Goal: Find specific fact: Find specific fact

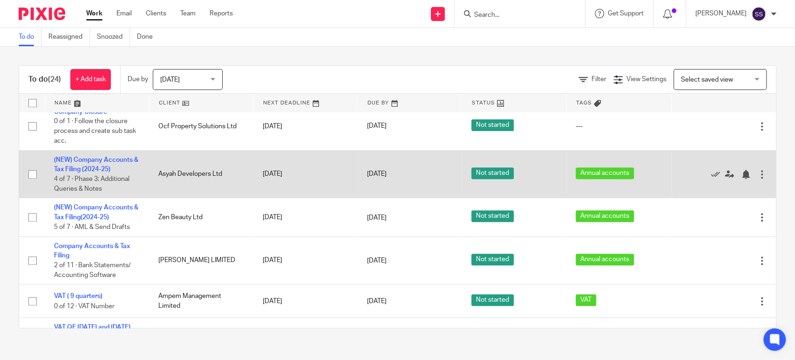
scroll to position [466, 0]
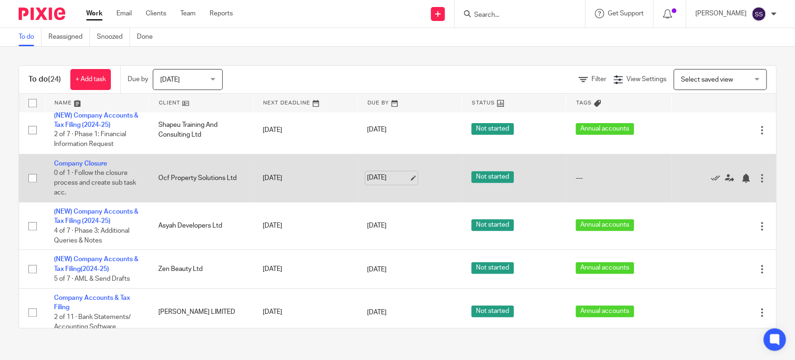
click at [379, 176] on link "[DATE]" at bounding box center [388, 178] width 42 height 10
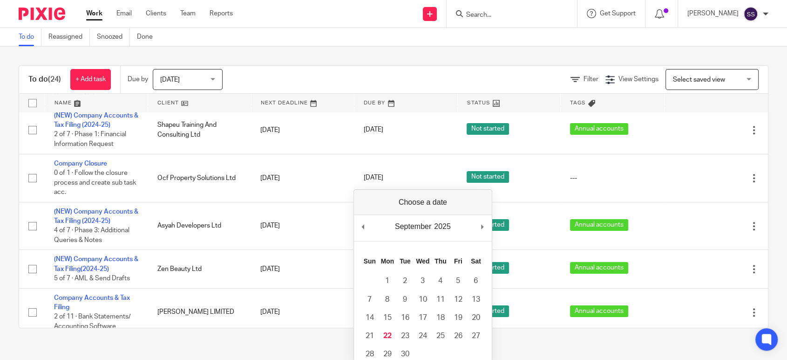
click at [91, 17] on link "Work" at bounding box center [94, 13] width 16 height 9
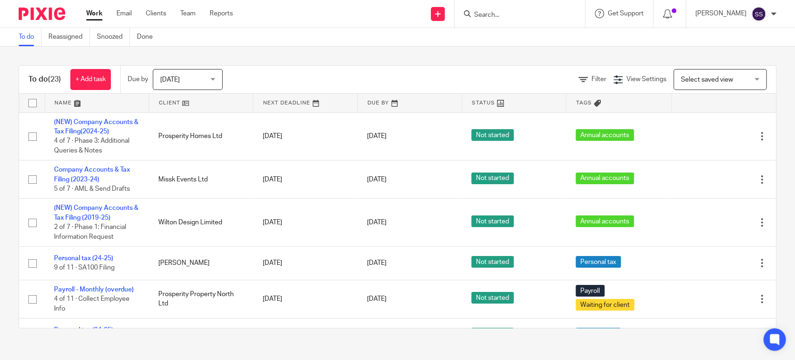
click at [477, 12] on input "Search" at bounding box center [515, 15] width 84 height 8
type input "pentas"
click at [546, 39] on link at bounding box center [529, 36] width 116 height 14
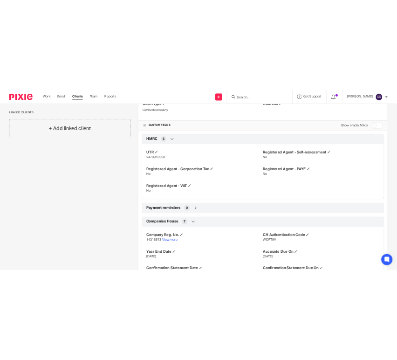
scroll to position [341, 0]
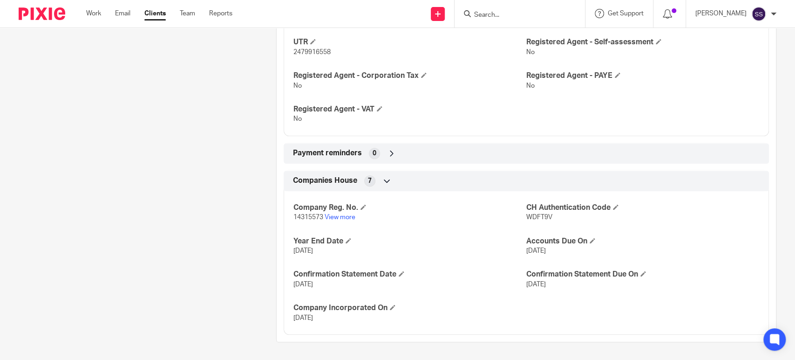
click at [311, 220] on p "14315573 View more" at bounding box center [409, 216] width 233 height 9
copy p "14315573"
click at [346, 217] on link "View more" at bounding box center [340, 217] width 31 height 7
click at [317, 51] on span "2479916558" at bounding box center [311, 52] width 37 height 7
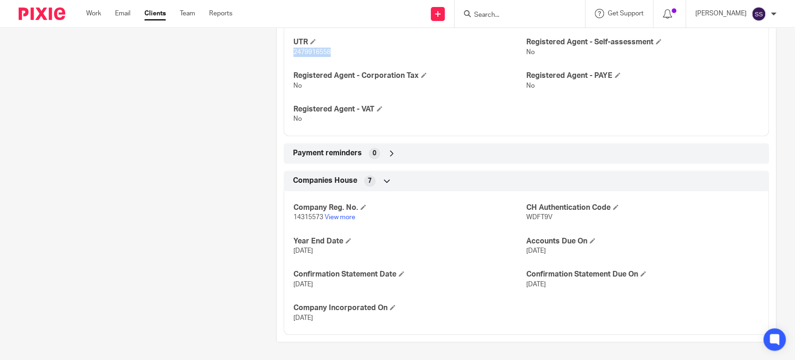
click at [317, 51] on span "2479916558" at bounding box center [311, 52] width 37 height 7
copy span "2479916558"
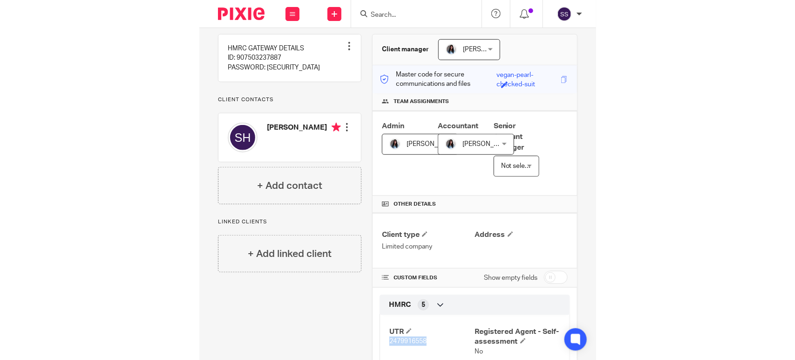
scroll to position [0, 0]
